Goal: Browse casually: Explore the website without a specific task or goal

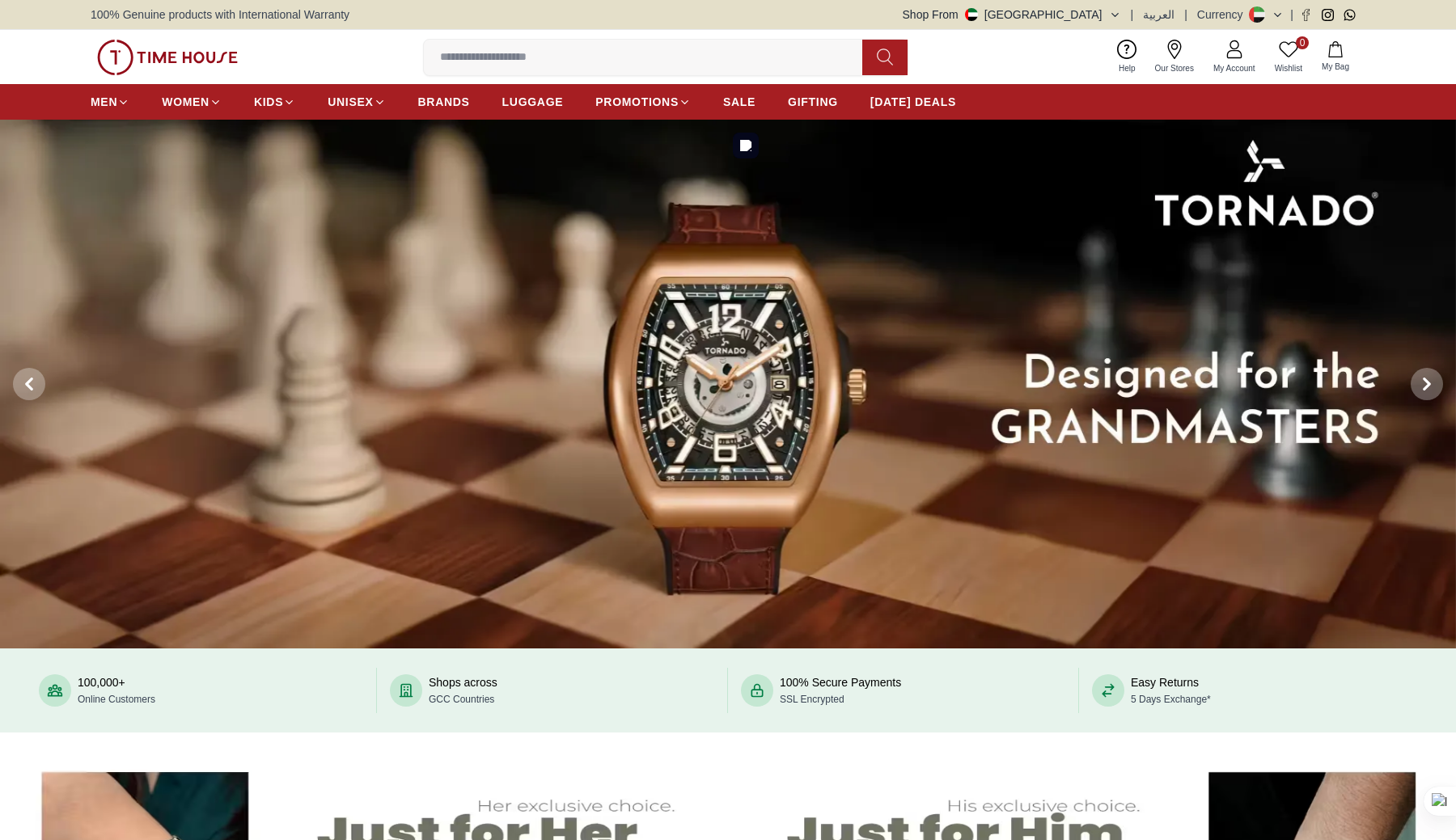
click at [526, 322] on img at bounding box center [728, 384] width 1456 height 529
click at [517, 296] on img at bounding box center [728, 384] width 1456 height 529
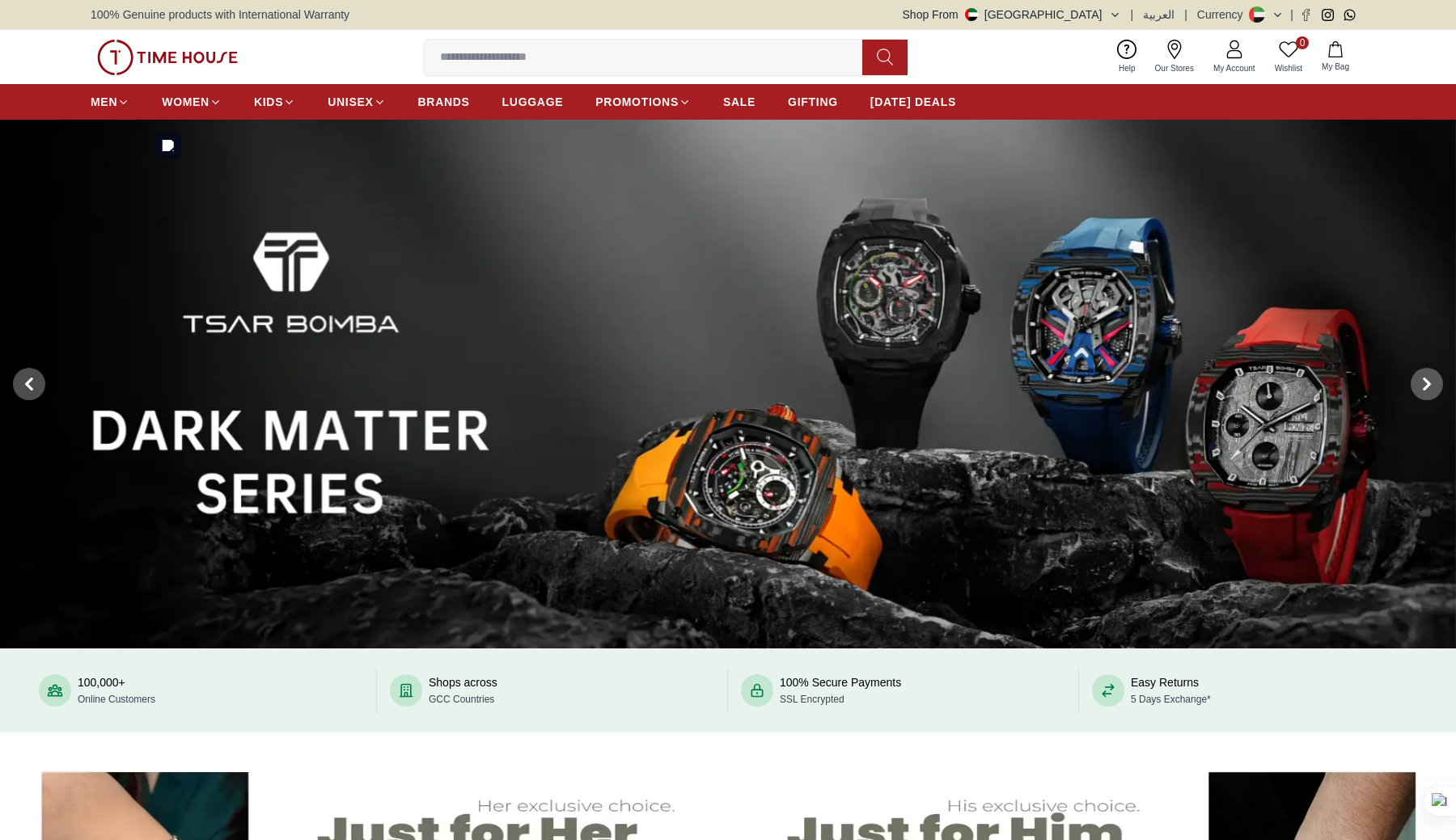
click at [333, 343] on img at bounding box center [728, 384] width 1456 height 529
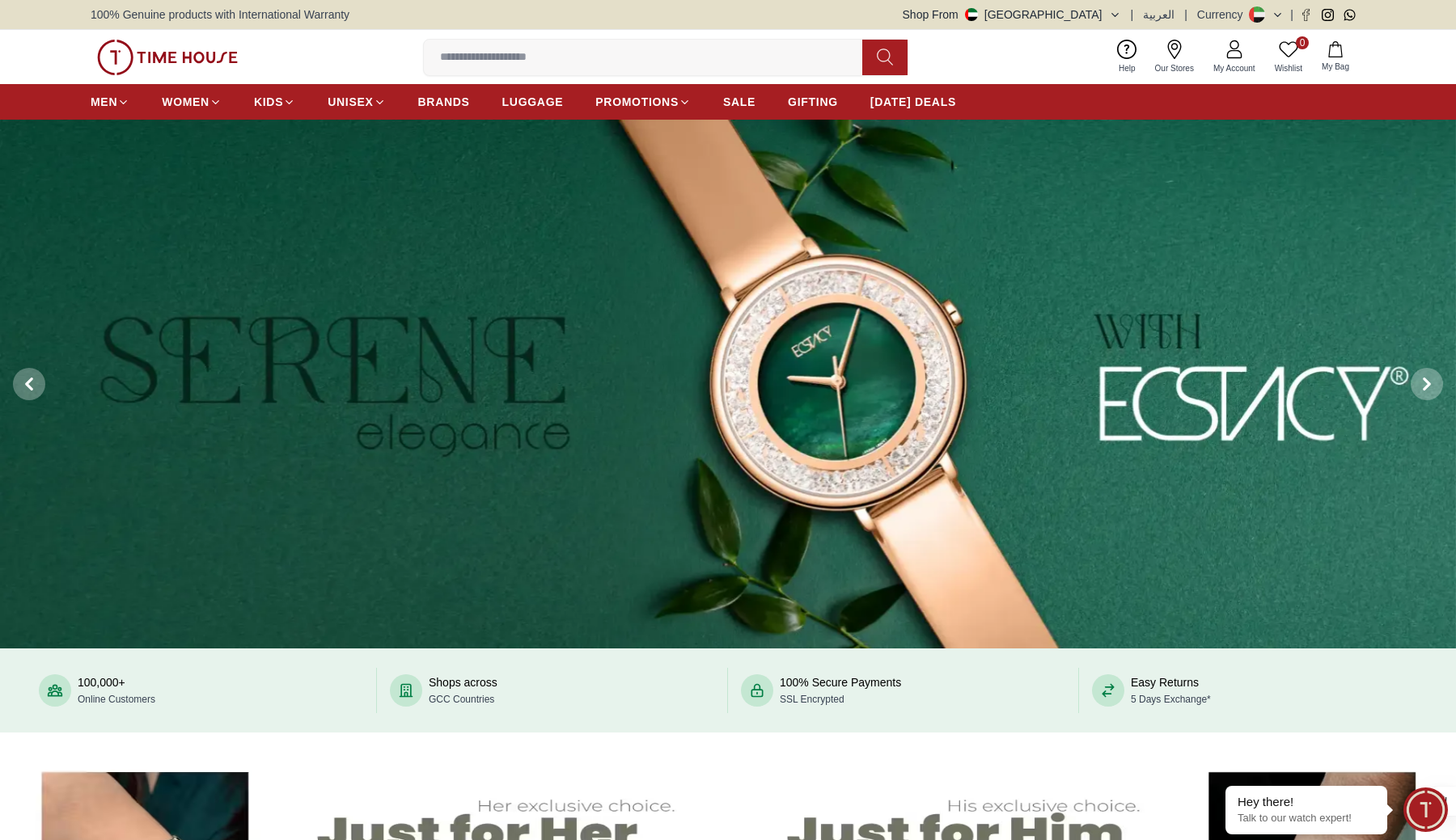
click at [1104, 384] on img at bounding box center [728, 384] width 1456 height 529
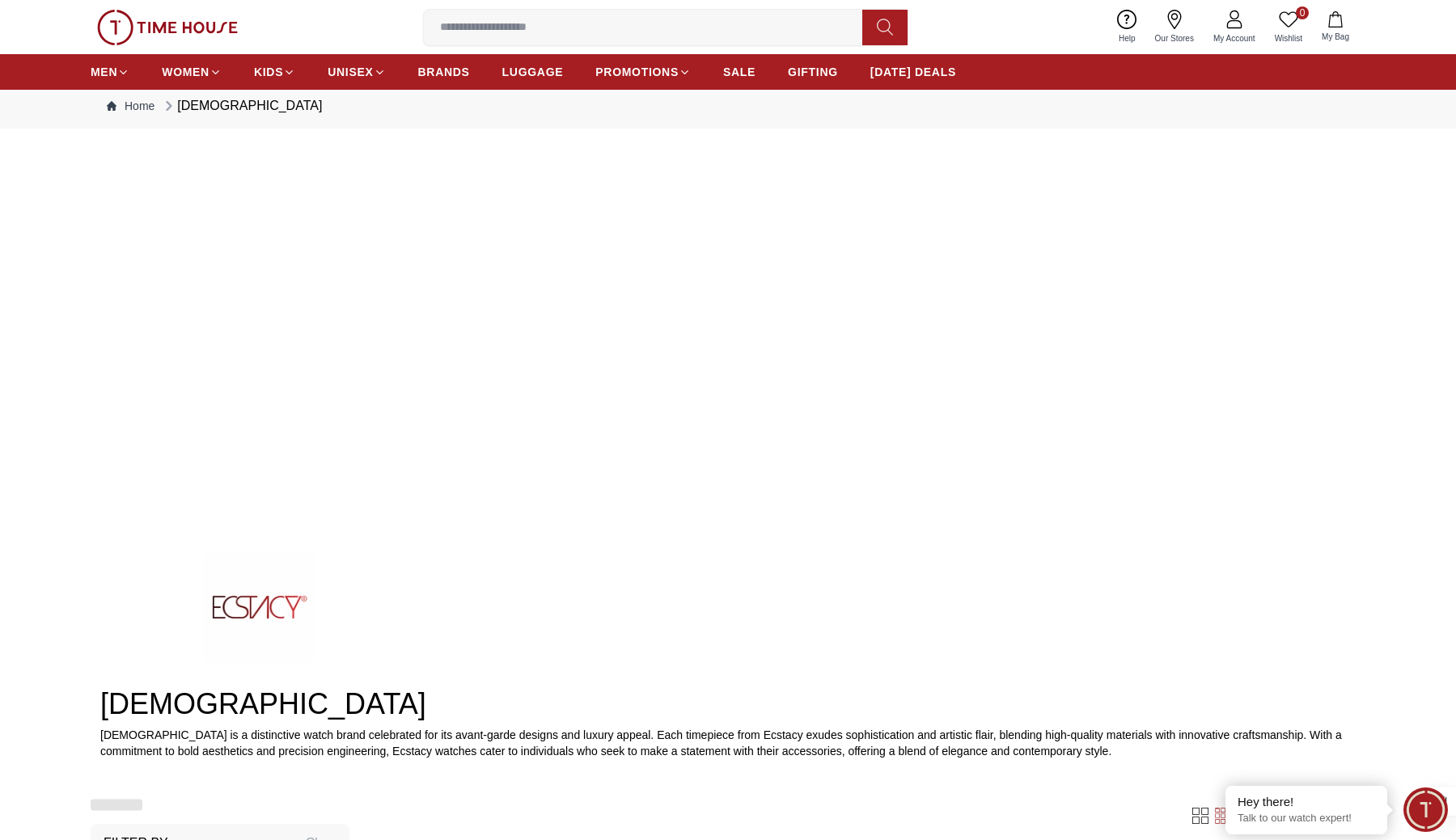
scroll to position [37, 0]
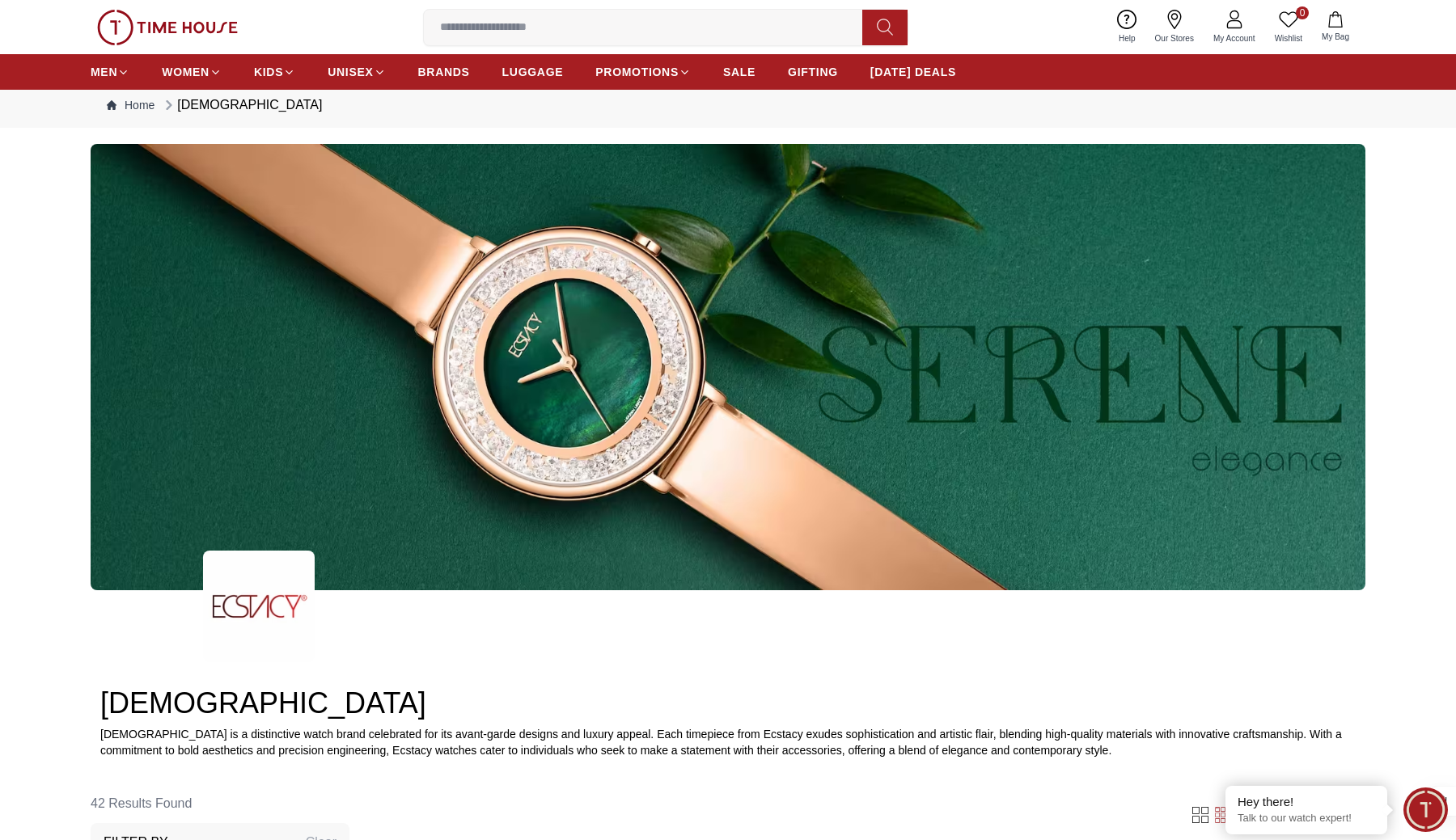
click at [155, 28] on img at bounding box center [167, 28] width 141 height 36
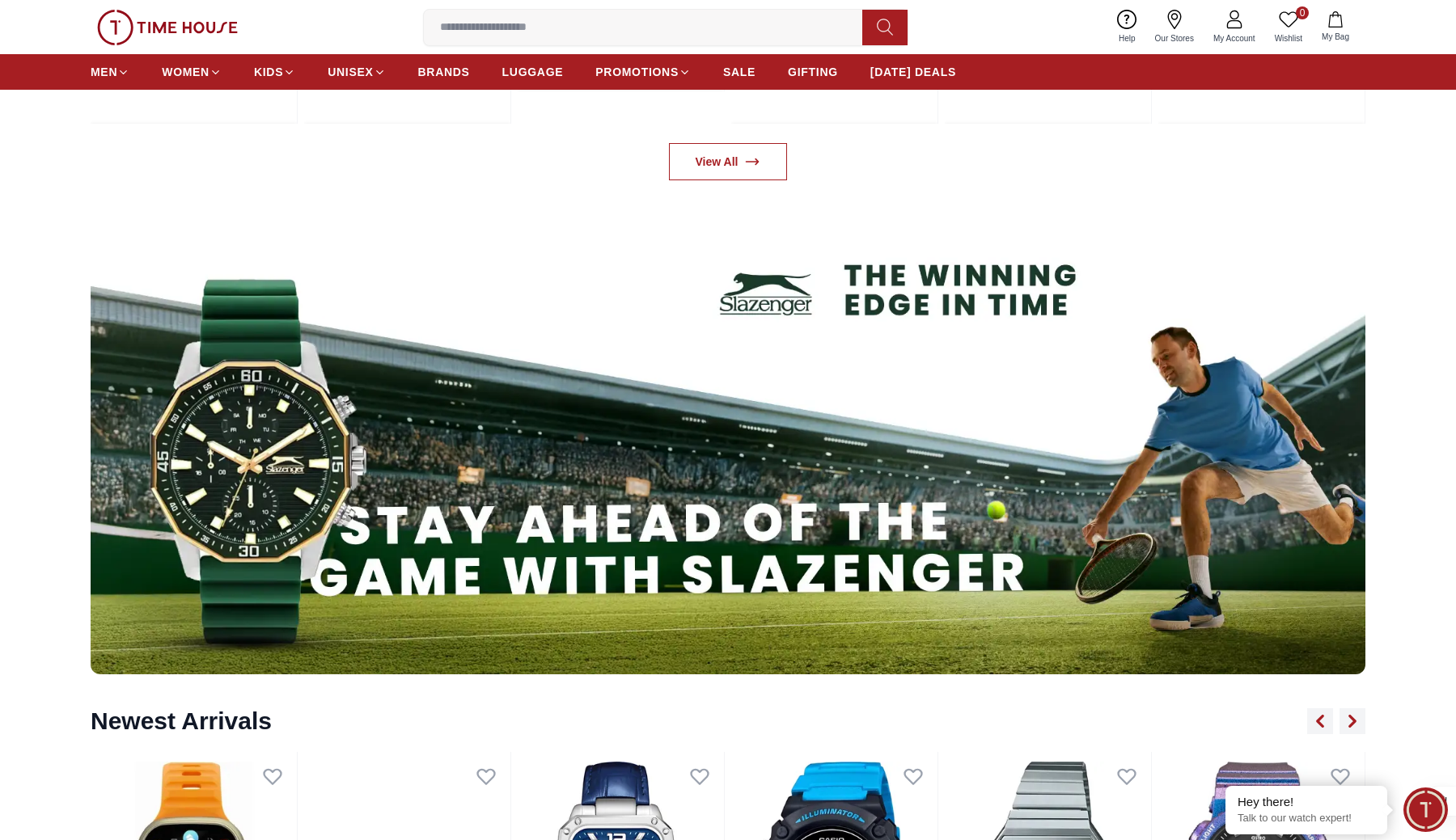
scroll to position [1577, 0]
